Goal: Task Accomplishment & Management: Manage account settings

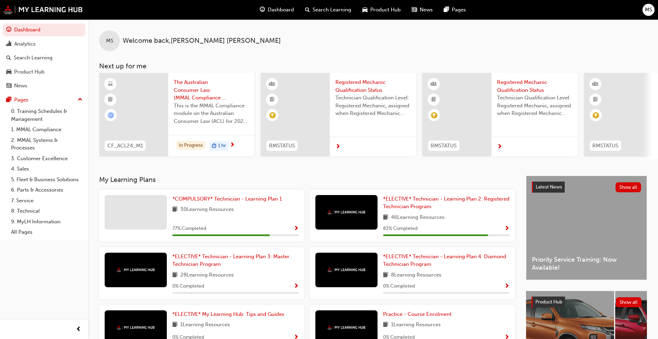
click at [345, 7] on span "MS" at bounding box center [647, 10] width 7 height 8
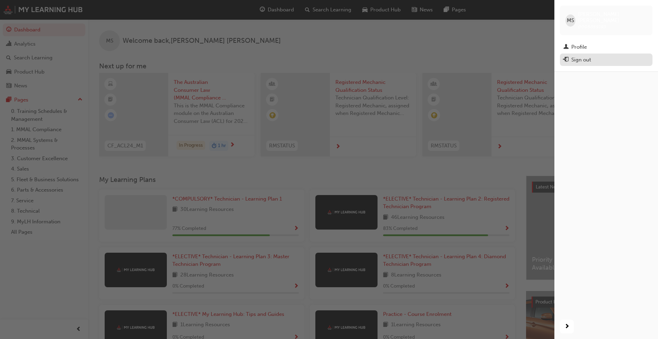
click at [345, 56] on div "Sign out" at bounding box center [606, 60] width 86 height 9
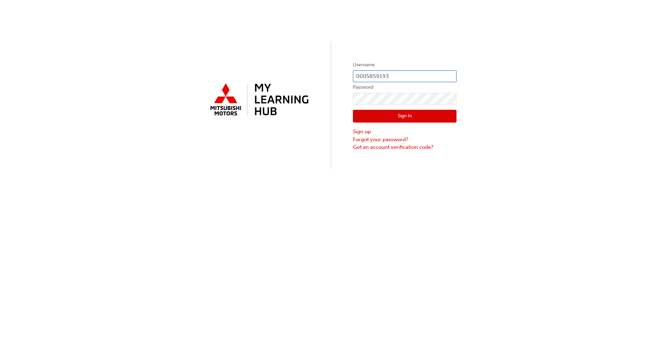
click at [393, 76] on input "0005859193" at bounding box center [405, 76] width 104 height 12
drag, startPoint x: 400, startPoint y: 75, endPoint x: 334, endPoint y: 82, distance: 66.4
click at [335, 82] on div "Username 0005859193 Password Sign In Sign up Forgot your password? Got an accou…" at bounding box center [331, 84] width 663 height 169
type input "0005987551"
click at [376, 114] on button "Sign In" at bounding box center [405, 116] width 104 height 13
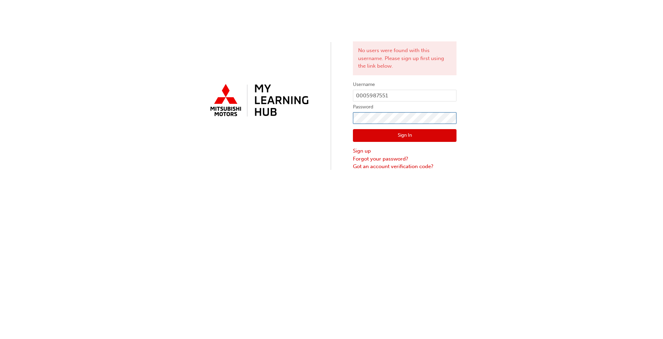
click at [318, 121] on div "No users were found with this username. Please sign up first using the link bel…" at bounding box center [331, 85] width 663 height 171
click at [378, 130] on button "Sign In" at bounding box center [405, 135] width 104 height 13
drag, startPoint x: 383, startPoint y: 108, endPoint x: 352, endPoint y: 112, distance: 31.0
click at [351, 110] on div "No users were found with this username. Please sign up first using the link bel…" at bounding box center [331, 85] width 663 height 171
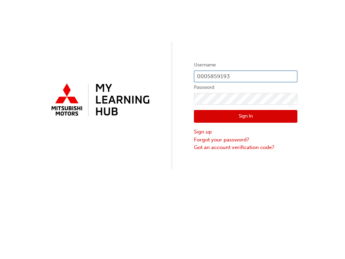
click at [247, 78] on input "0005859193" at bounding box center [246, 76] width 104 height 12
type input "0005987551"
click at [214, 117] on button "Sign In" at bounding box center [246, 116] width 104 height 13
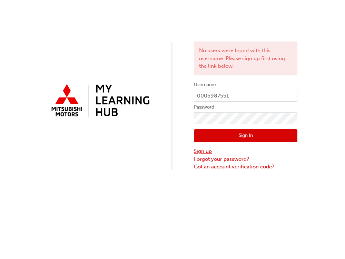
click at [206, 151] on link "Sign up" at bounding box center [246, 151] width 104 height 8
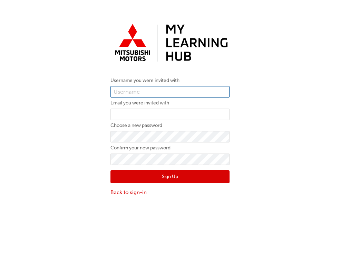
click at [148, 93] on input "text" at bounding box center [169, 92] width 119 height 12
click at [119, 87] on input "text" at bounding box center [169, 92] width 119 height 12
click at [79, 133] on div "Username you were invited with Email you were invited with Choose a new passwor…" at bounding box center [170, 108] width 340 height 185
